Goal: Task Accomplishment & Management: Use online tool/utility

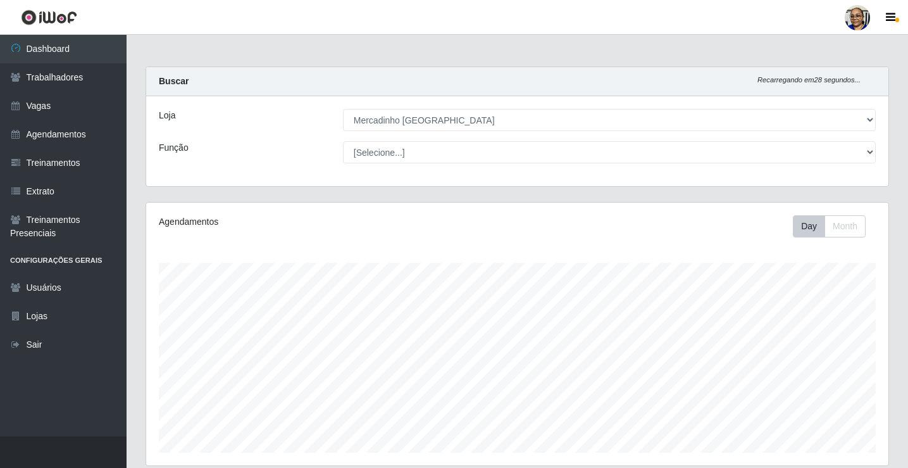
select select "345"
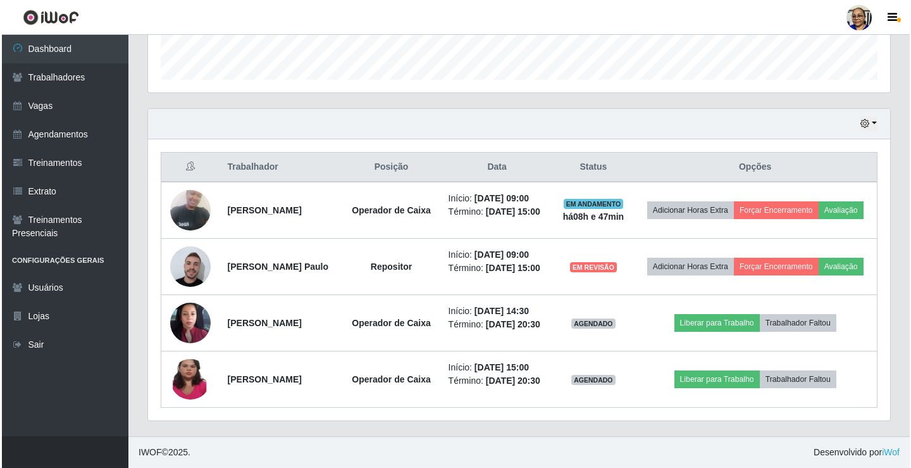
scroll to position [263, 742]
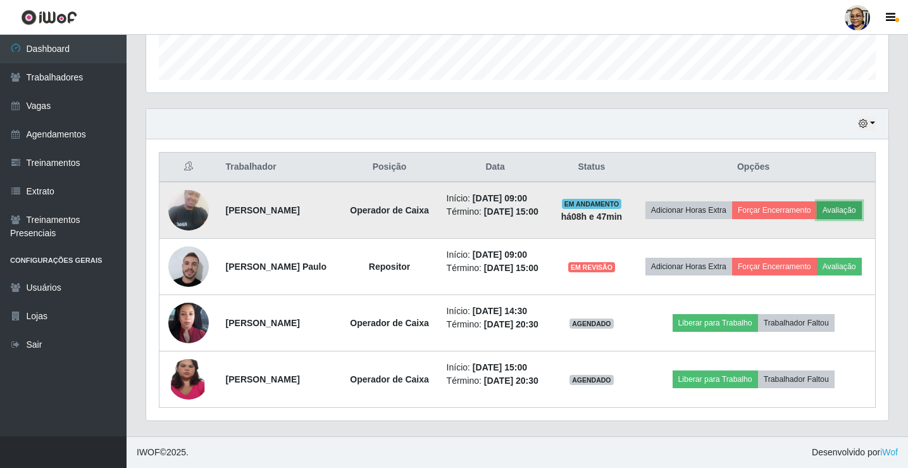
click at [817, 201] on button "Avaliação" at bounding box center [839, 210] width 45 height 18
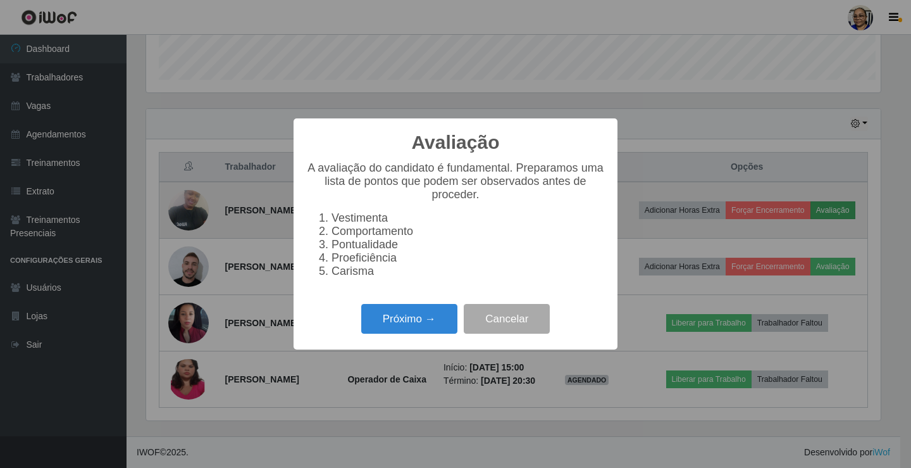
scroll to position [263, 735]
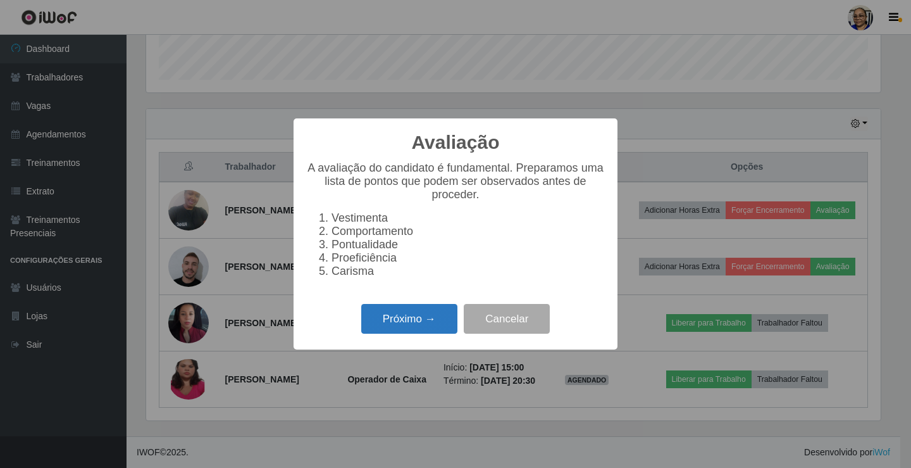
click at [418, 332] on button "Próximo →" at bounding box center [409, 319] width 96 height 30
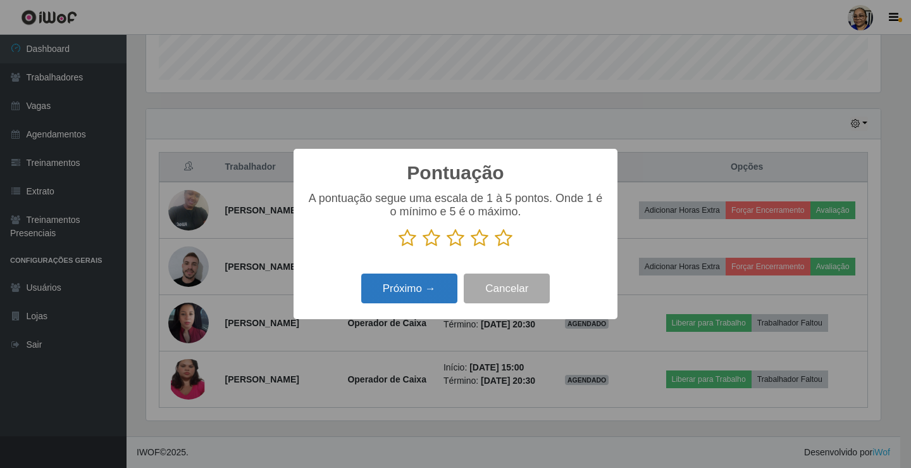
scroll to position [632544, 632072]
click at [508, 241] on icon at bounding box center [504, 237] width 18 height 19
click at [495, 247] on input "radio" at bounding box center [495, 247] width 0 height 0
click at [405, 287] on button "Próximo →" at bounding box center [409, 288] width 96 height 30
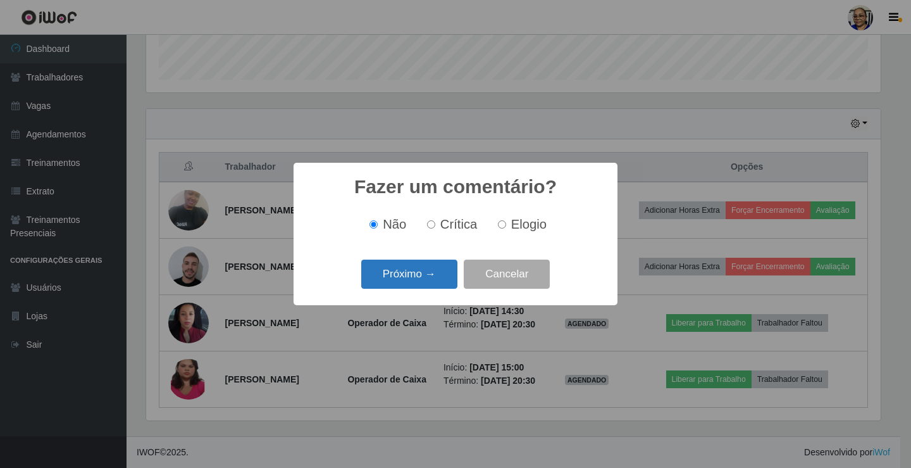
click at [418, 273] on button "Próximo →" at bounding box center [409, 274] width 96 height 30
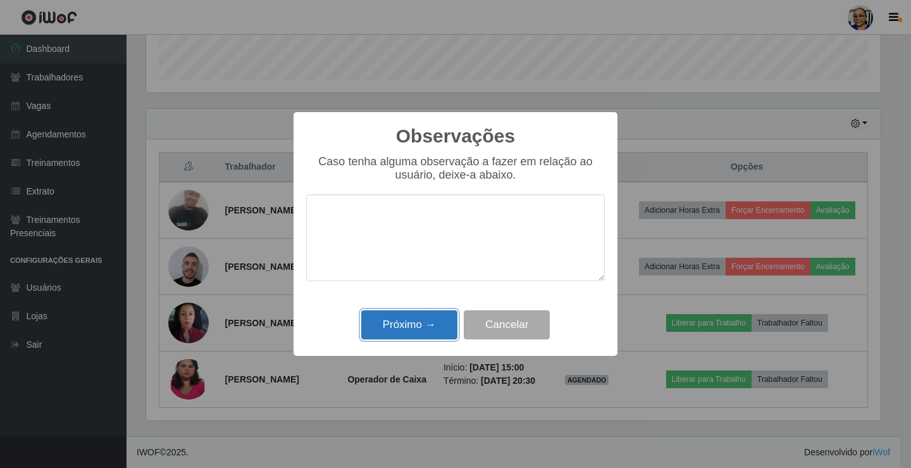
click at [428, 320] on button "Próximo →" at bounding box center [409, 325] width 96 height 30
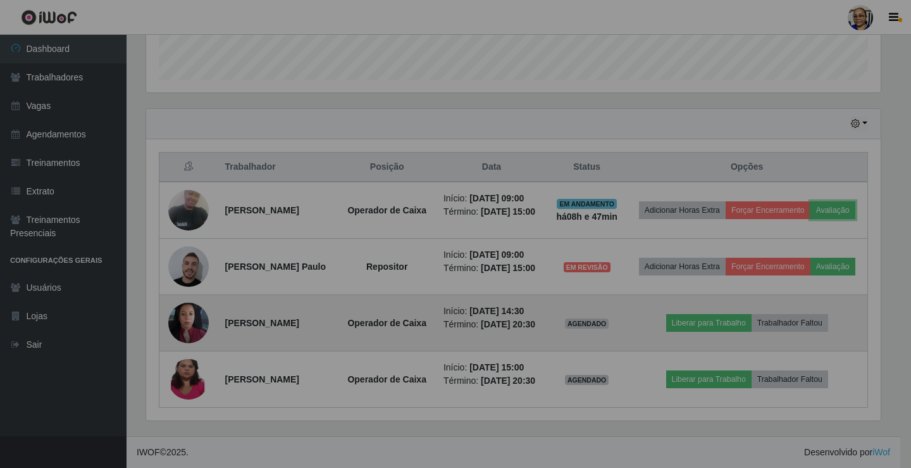
scroll to position [263, 742]
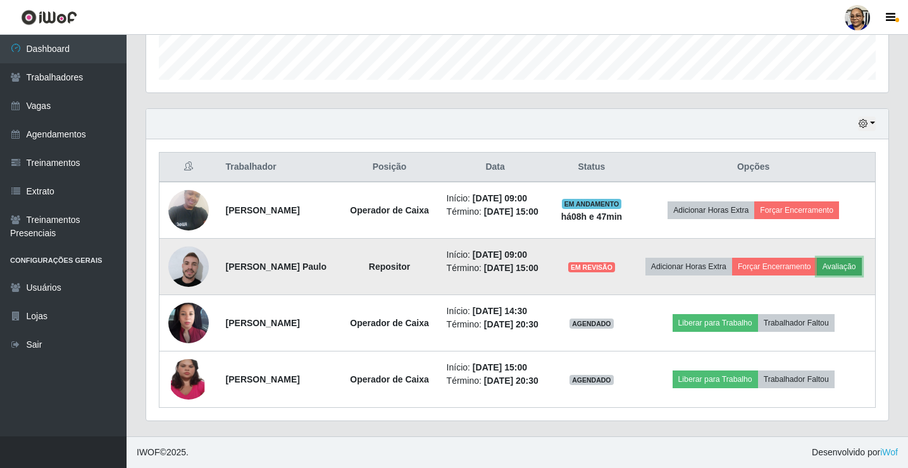
click at [817, 258] on button "Avaliação" at bounding box center [839, 267] width 45 height 18
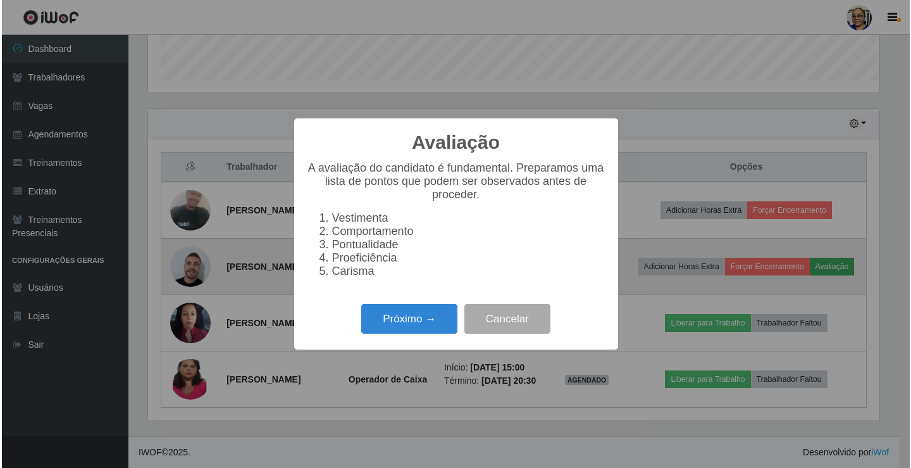
scroll to position [263, 735]
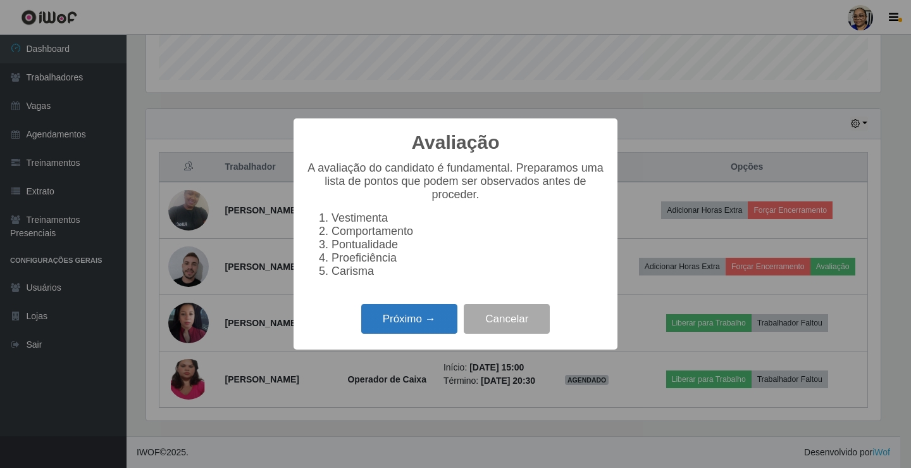
click at [409, 328] on button "Próximo →" at bounding box center [409, 319] width 96 height 30
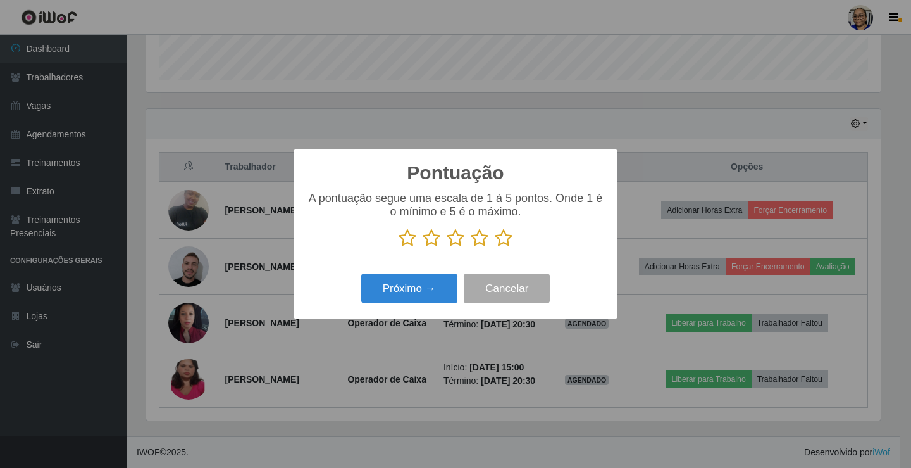
click at [505, 237] on icon at bounding box center [504, 237] width 18 height 19
click at [495, 247] on input "radio" at bounding box center [495, 247] width 0 height 0
click at [407, 282] on button "Próximo →" at bounding box center [409, 288] width 96 height 30
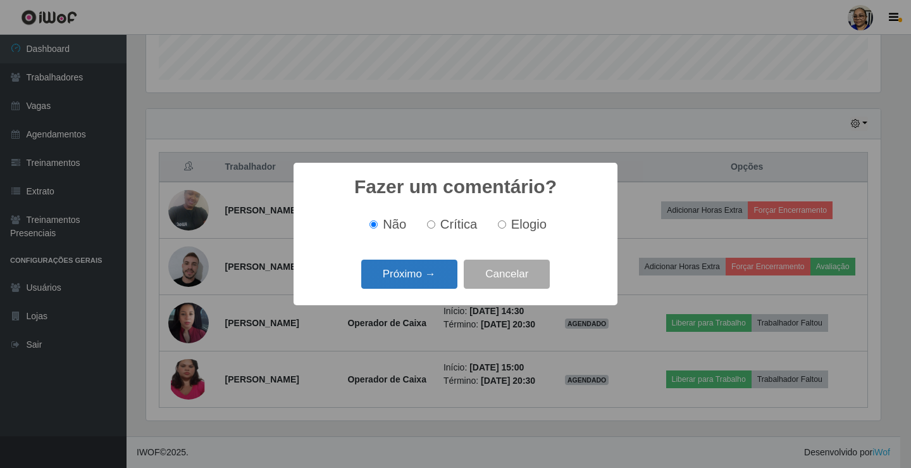
click at [419, 271] on button "Próximo →" at bounding box center [409, 274] width 96 height 30
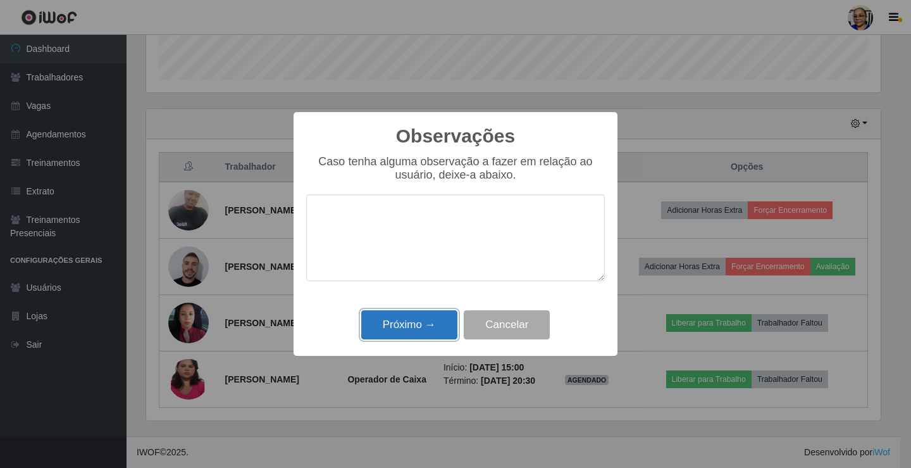
click at [403, 322] on button "Próximo →" at bounding box center [409, 325] width 96 height 30
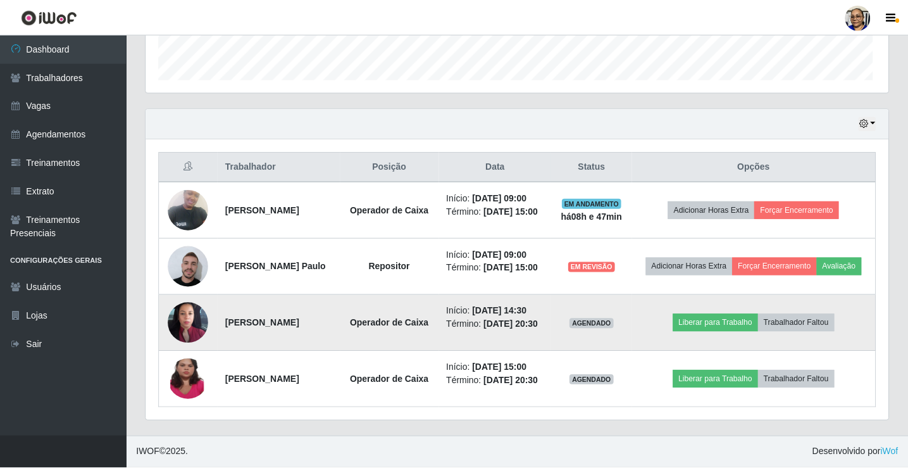
scroll to position [263, 742]
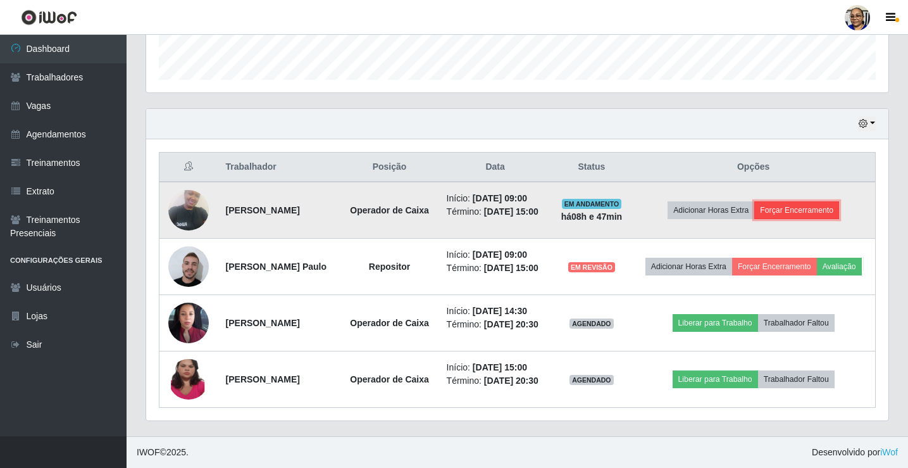
click at [806, 201] on button "Forçar Encerramento" at bounding box center [796, 210] width 85 height 18
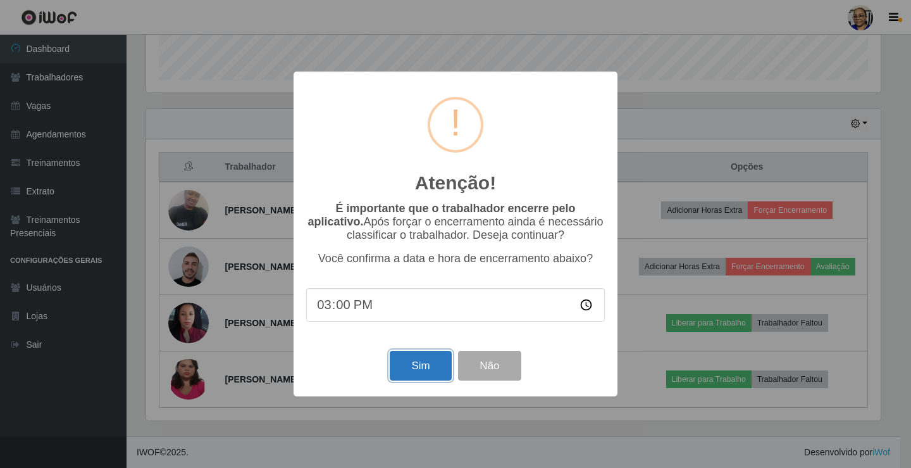
click at [411, 375] on button "Sim" at bounding box center [420, 366] width 61 height 30
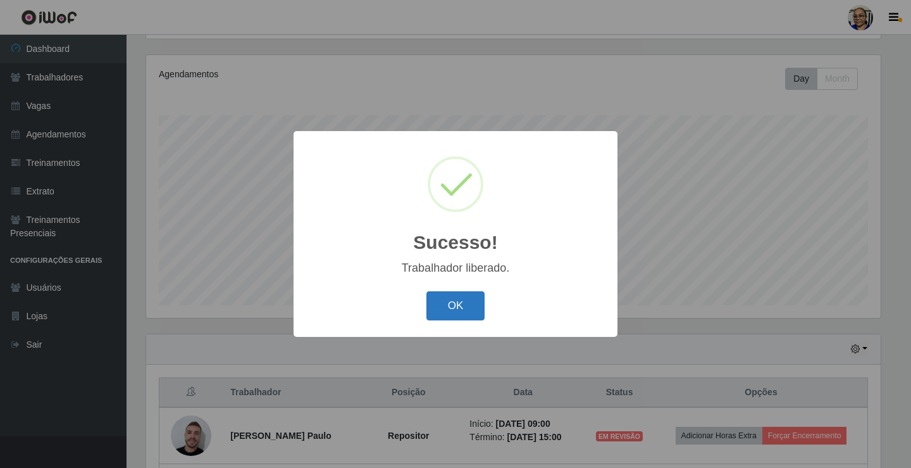
click at [466, 304] on button "OK" at bounding box center [456, 306] width 59 height 30
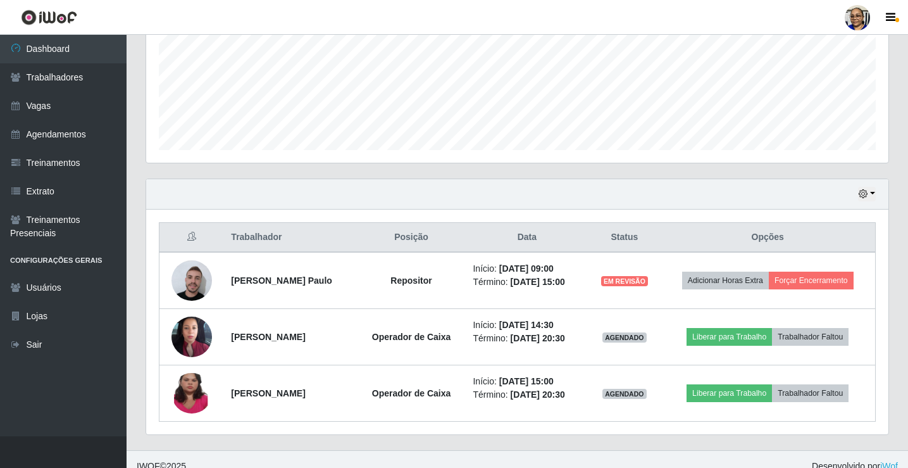
scroll to position [316, 0]
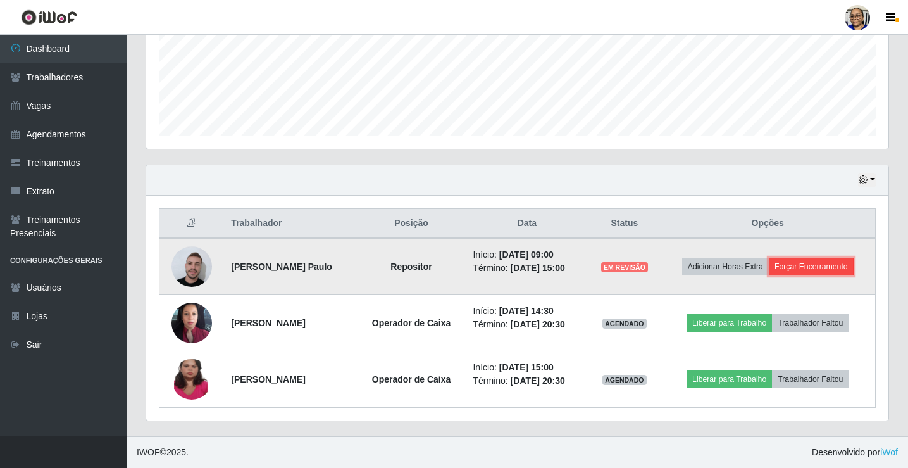
click at [833, 269] on button "Forçar Encerramento" at bounding box center [811, 267] width 85 height 18
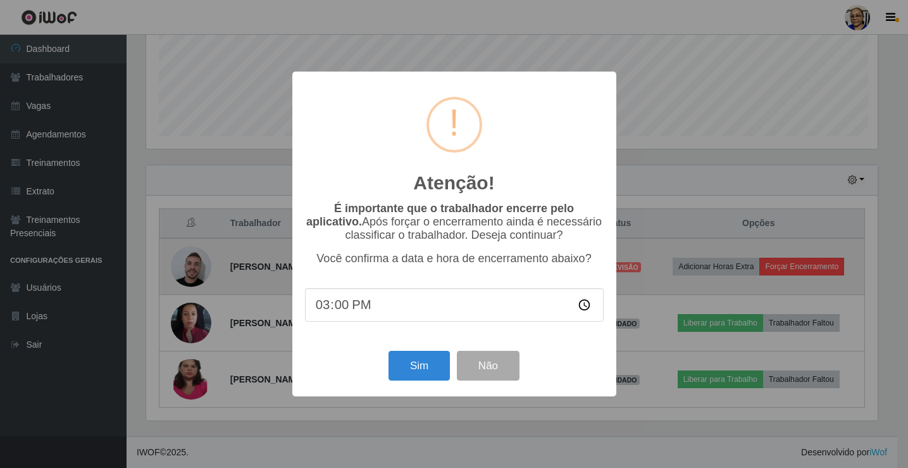
scroll to position [263, 735]
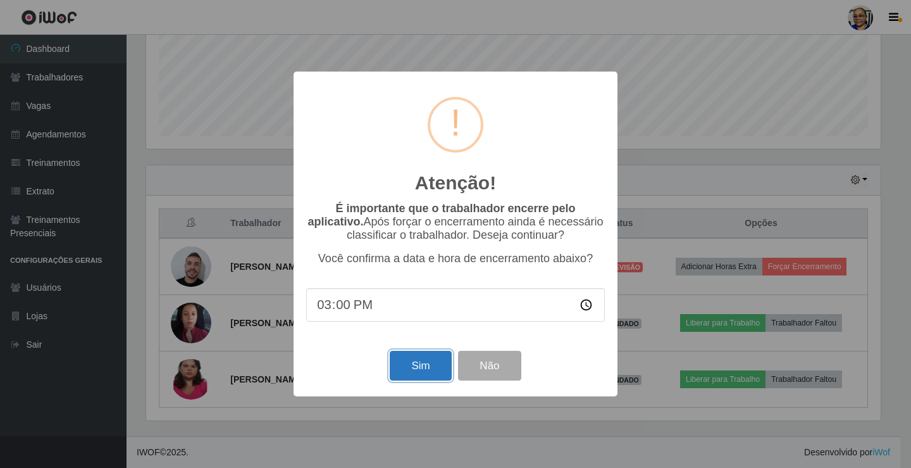
click at [423, 377] on button "Sim" at bounding box center [420, 366] width 61 height 30
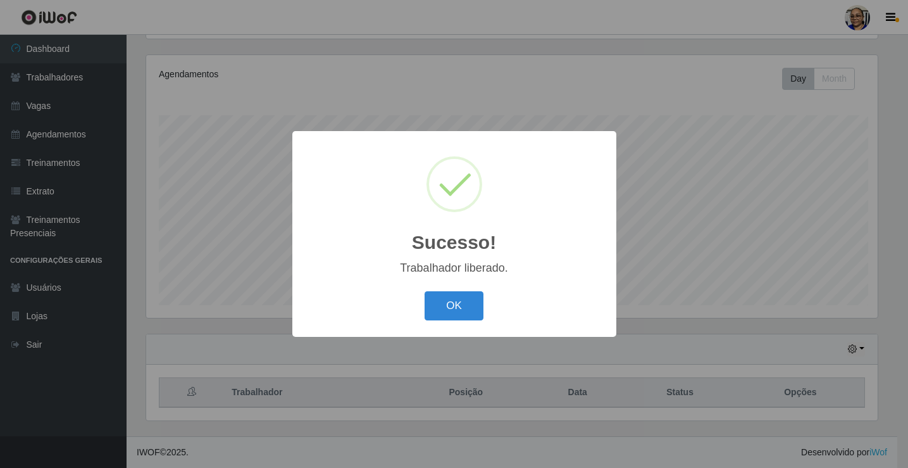
scroll to position [0, 0]
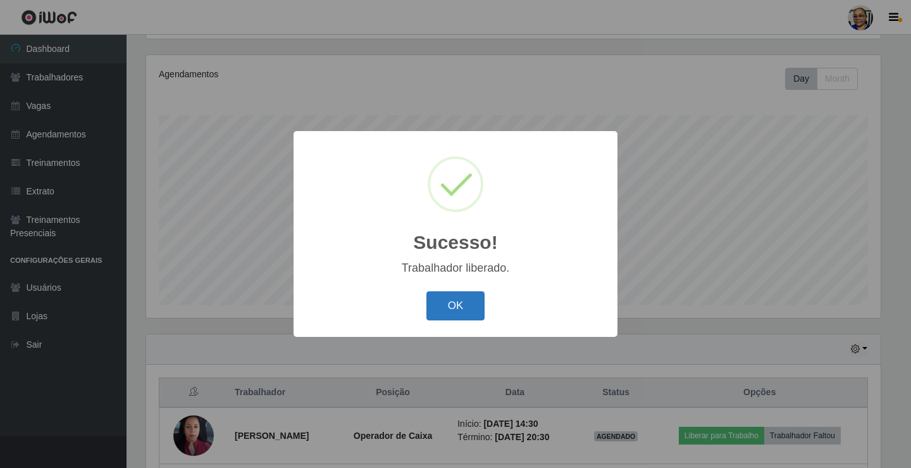
click at [458, 303] on button "OK" at bounding box center [456, 306] width 59 height 30
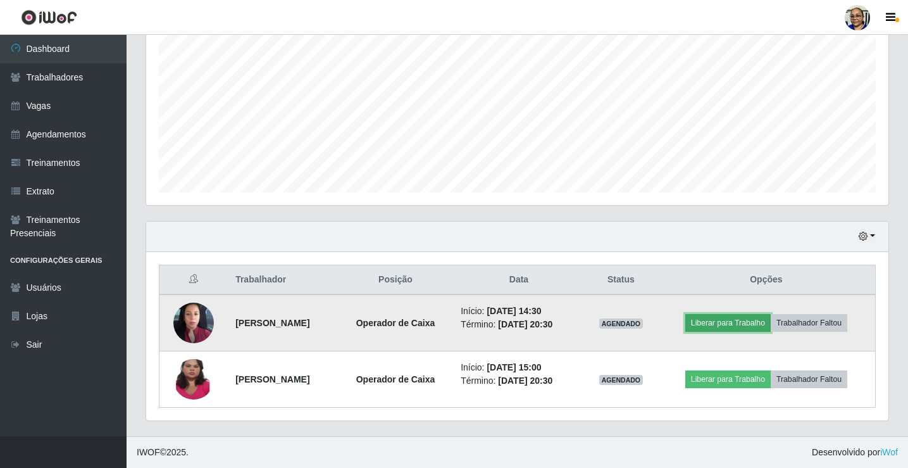
click at [735, 327] on button "Liberar para Trabalho" at bounding box center [727, 323] width 85 height 18
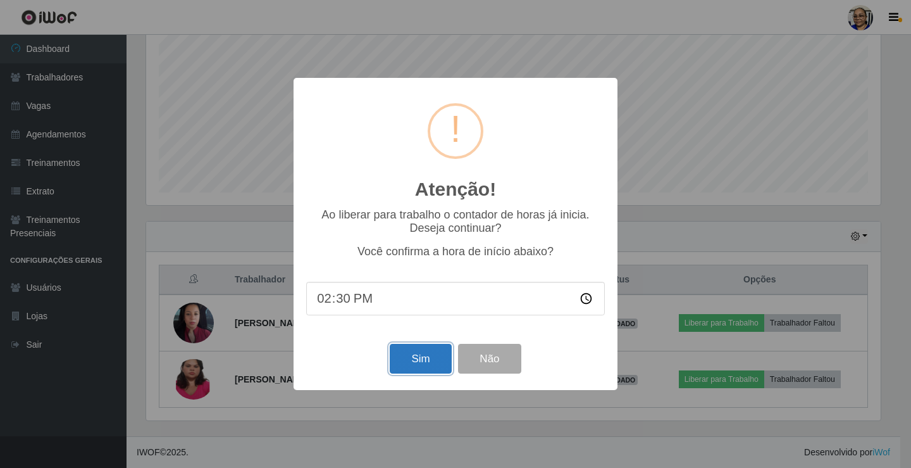
click at [425, 363] on button "Sim" at bounding box center [420, 359] width 61 height 30
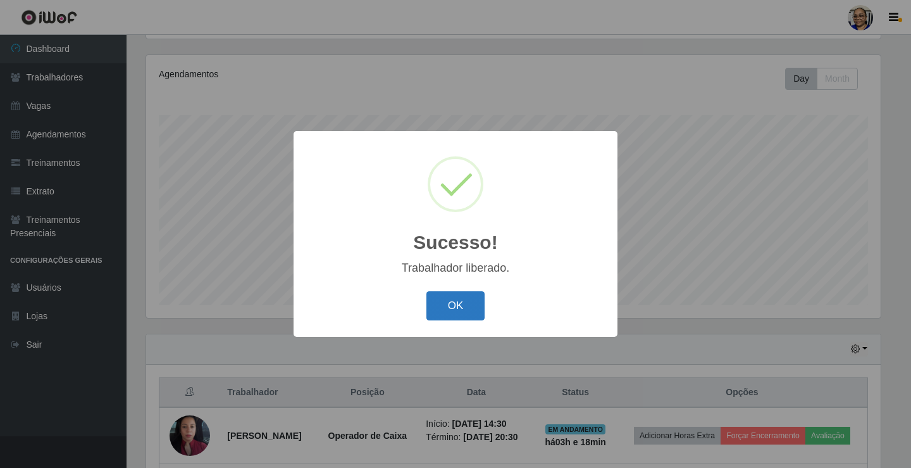
click at [461, 309] on button "OK" at bounding box center [456, 306] width 59 height 30
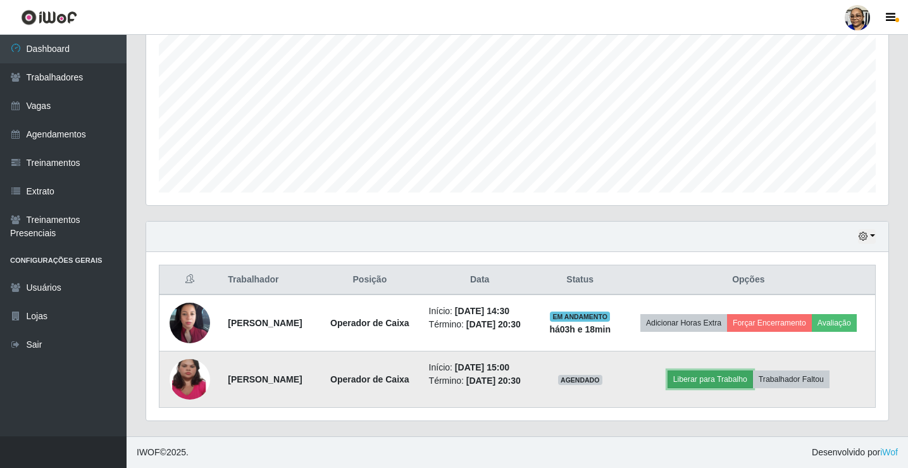
click at [729, 380] on button "Liberar para Trabalho" at bounding box center [710, 379] width 85 height 18
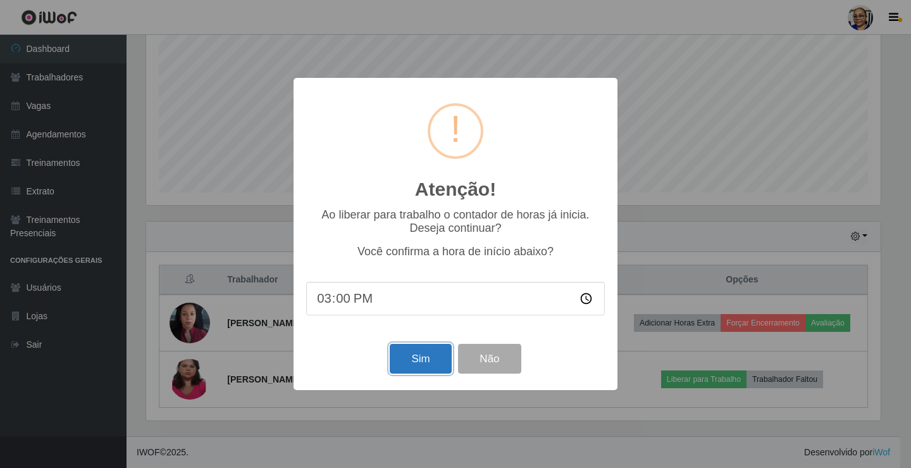
click at [423, 364] on button "Sim" at bounding box center [420, 359] width 61 height 30
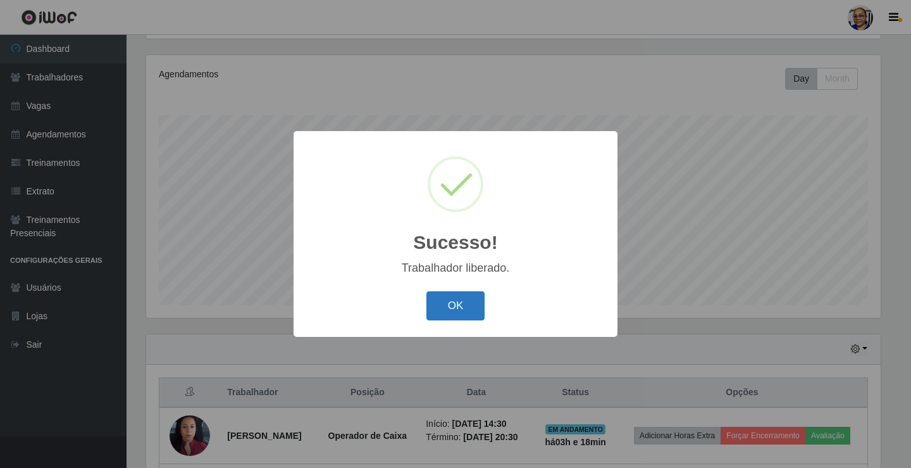
click at [468, 297] on button "OK" at bounding box center [456, 306] width 59 height 30
